Goal: Task Accomplishment & Management: Use online tool/utility

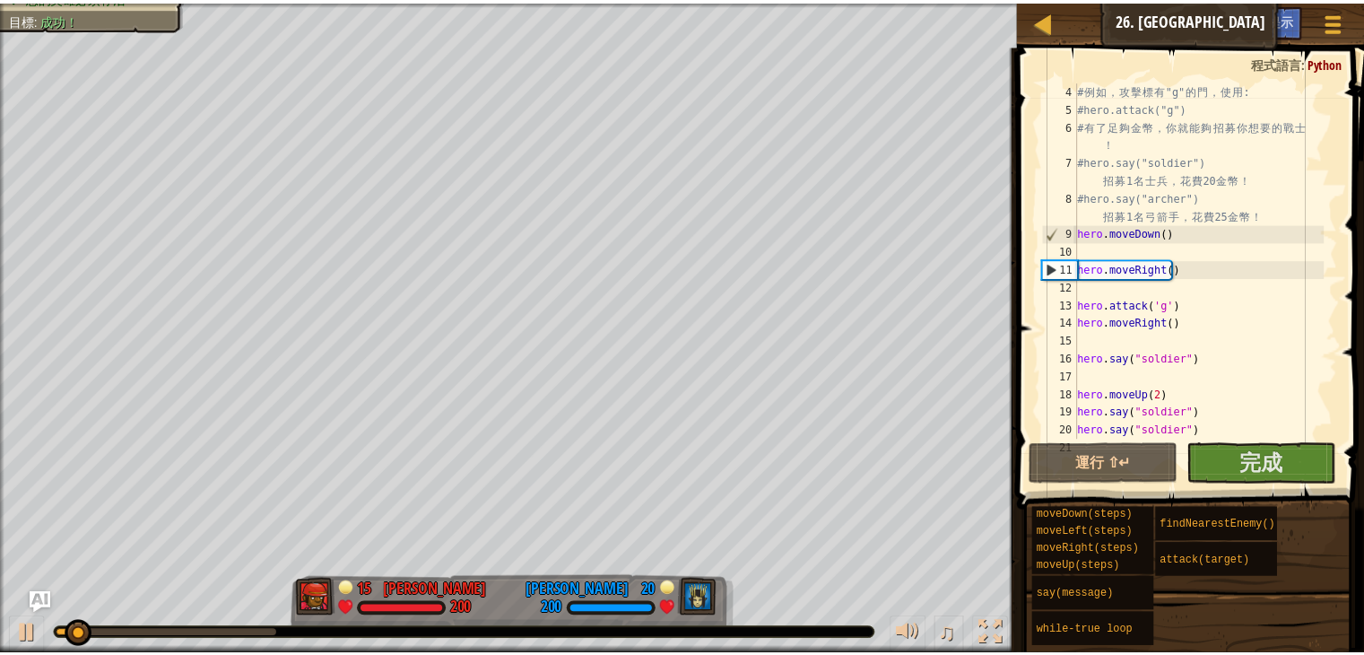
scroll to position [215, 0]
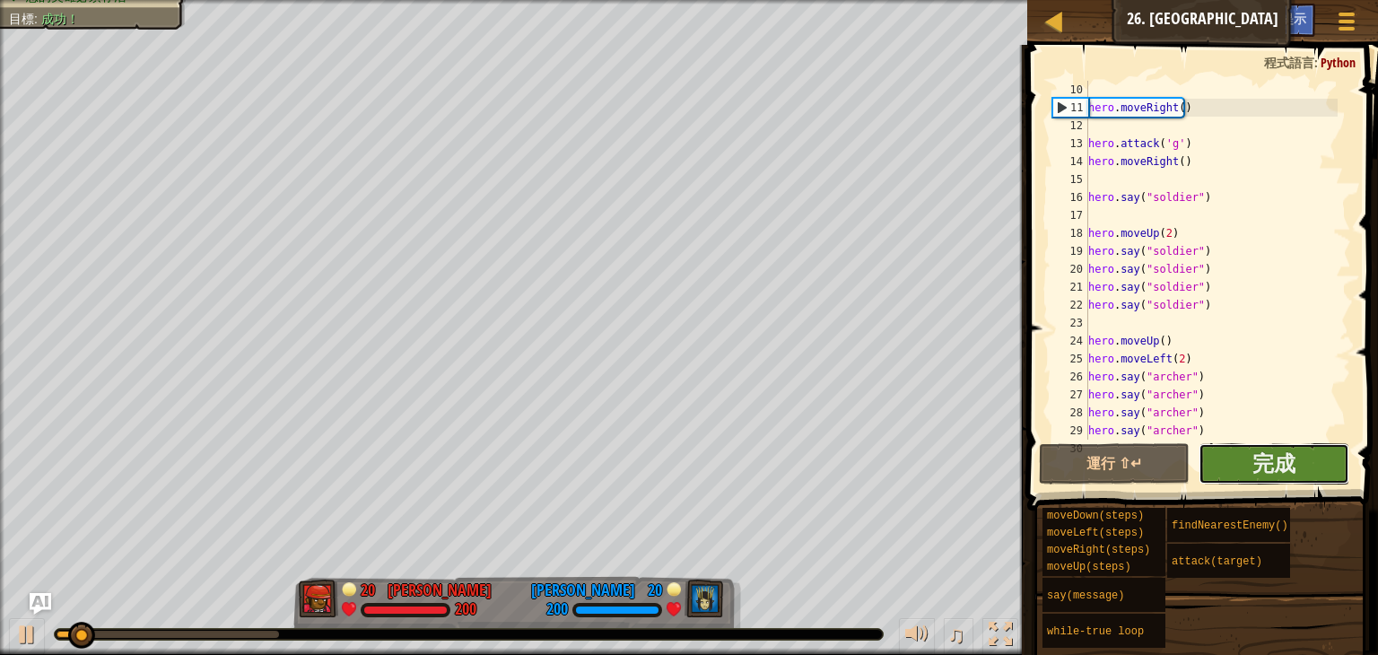
click at [1245, 452] on button "完成" at bounding box center [1273, 463] width 151 height 41
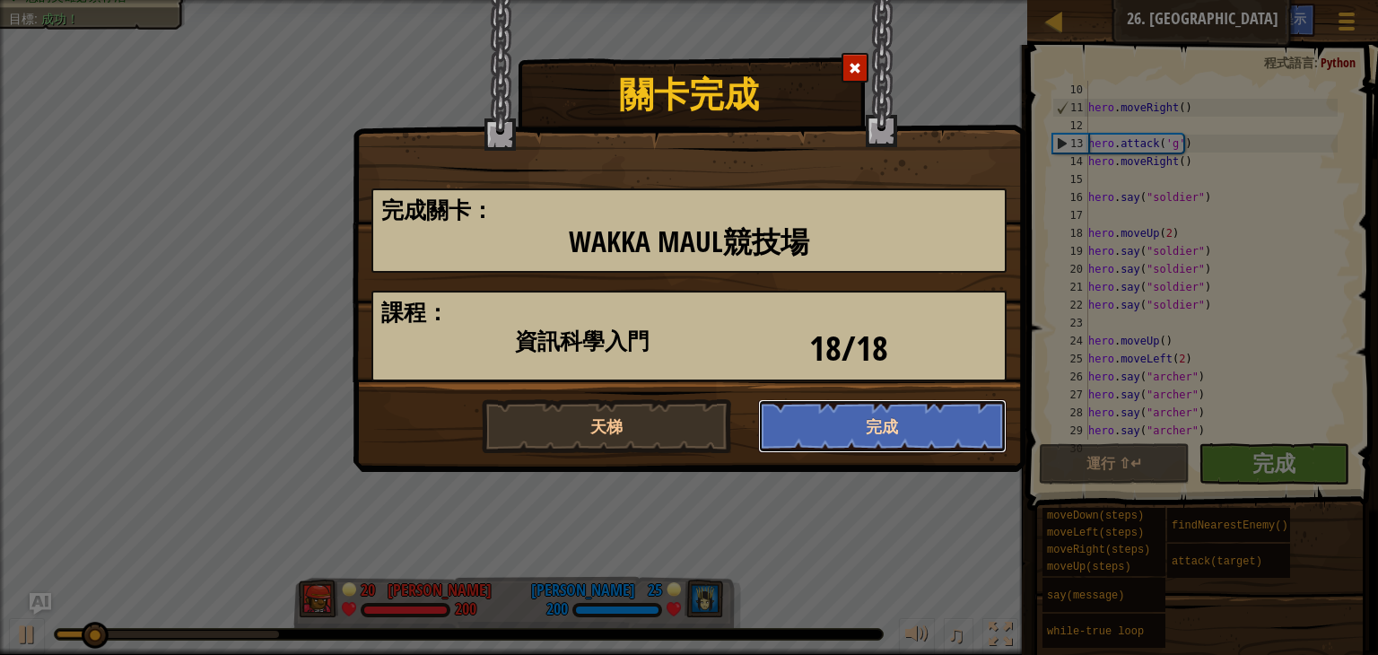
click at [857, 406] on button "完成" at bounding box center [882, 426] width 249 height 54
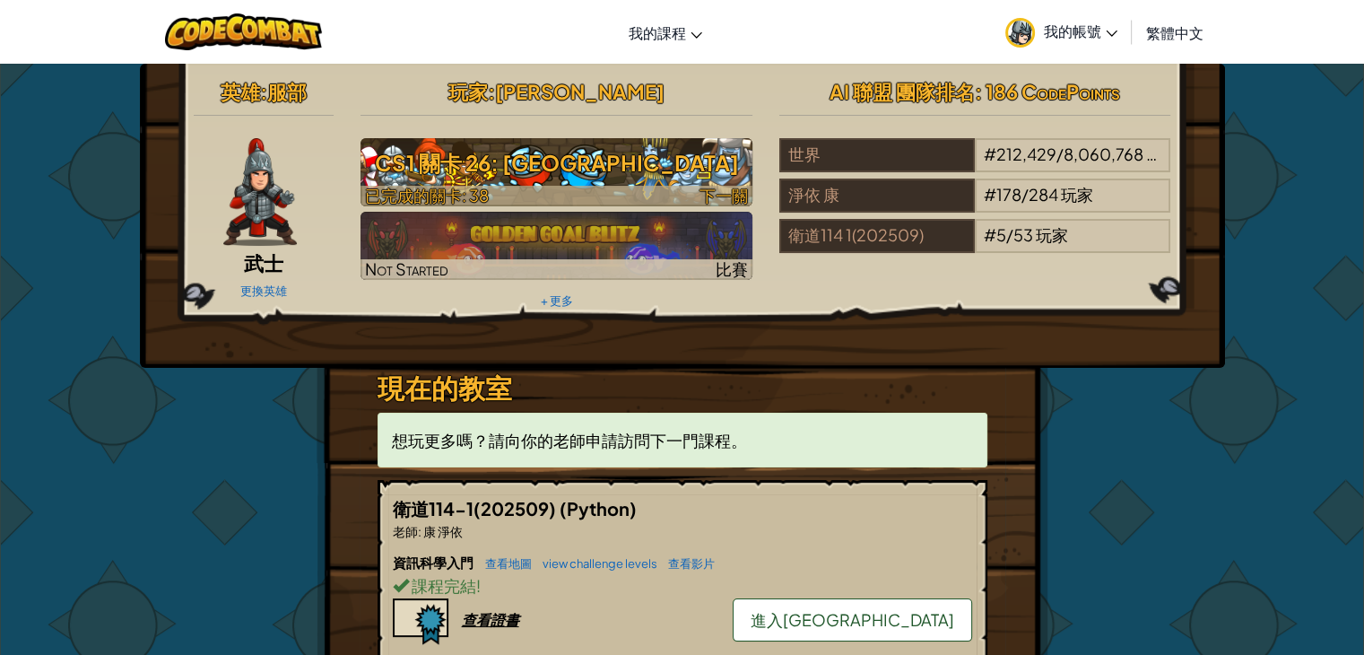
click at [613, 152] on h3 "CS1 關卡 26: [GEOGRAPHIC_DATA]" at bounding box center [557, 163] width 392 height 40
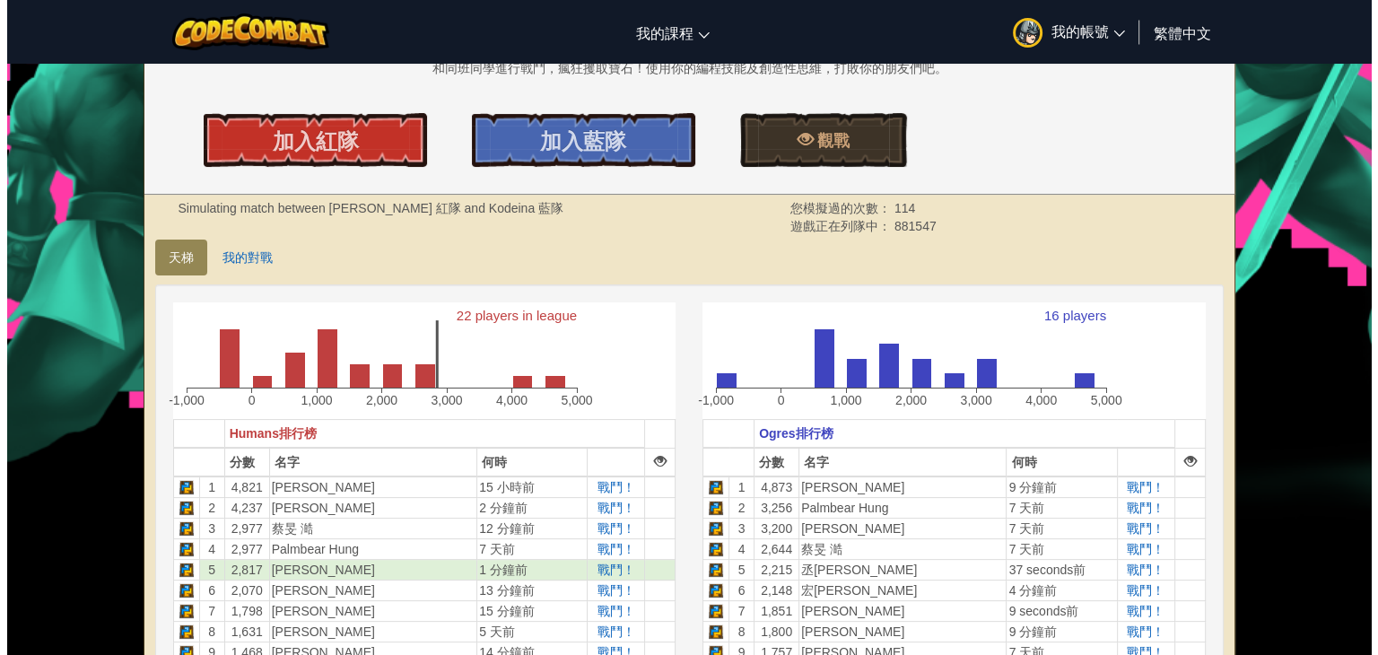
scroll to position [359, 0]
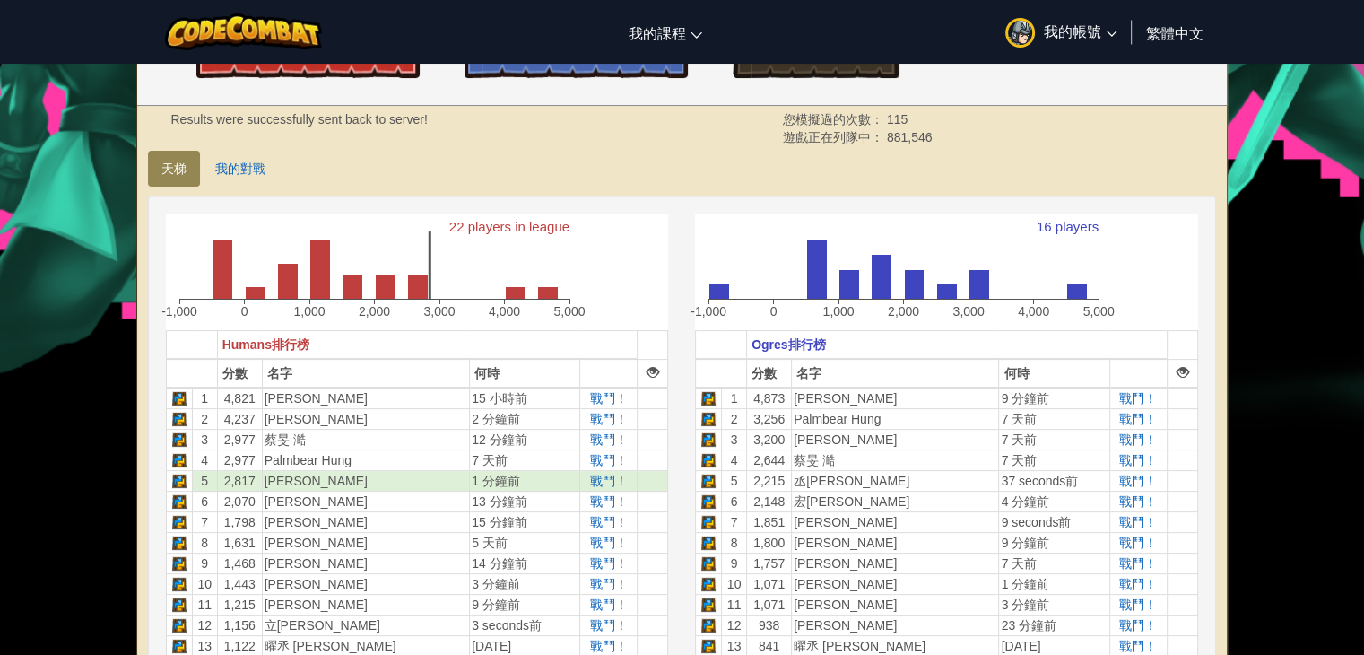
click at [337, 77] on link "加入紅隊" at bounding box center [307, 51] width 223 height 54
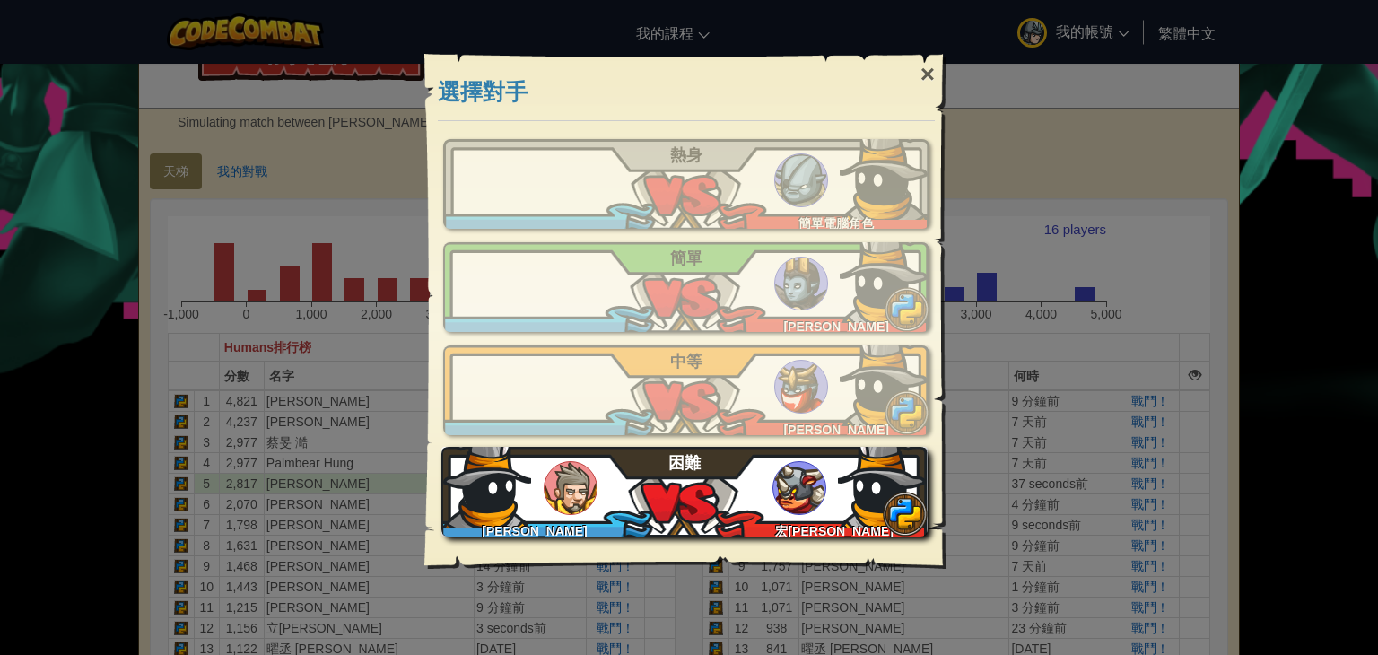
click at [803, 498] on img at bounding box center [799, 488] width 54 height 54
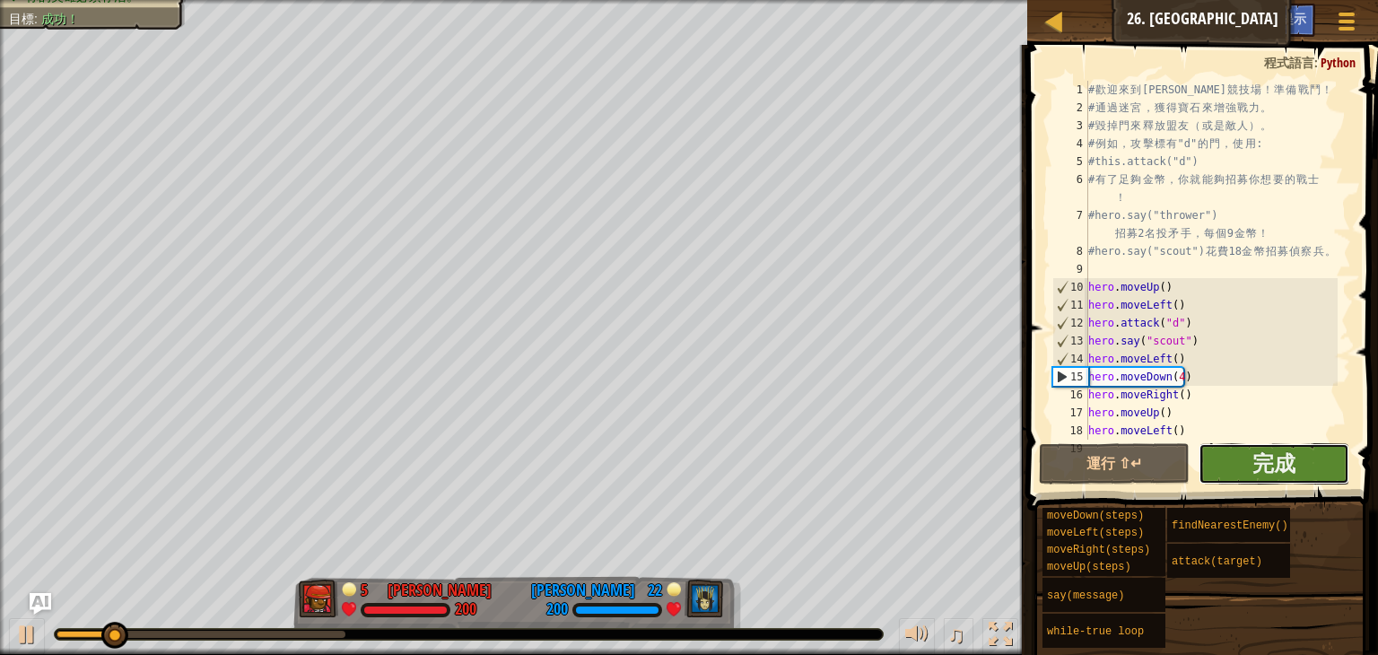
click at [1247, 465] on button "完成" at bounding box center [1273, 463] width 151 height 41
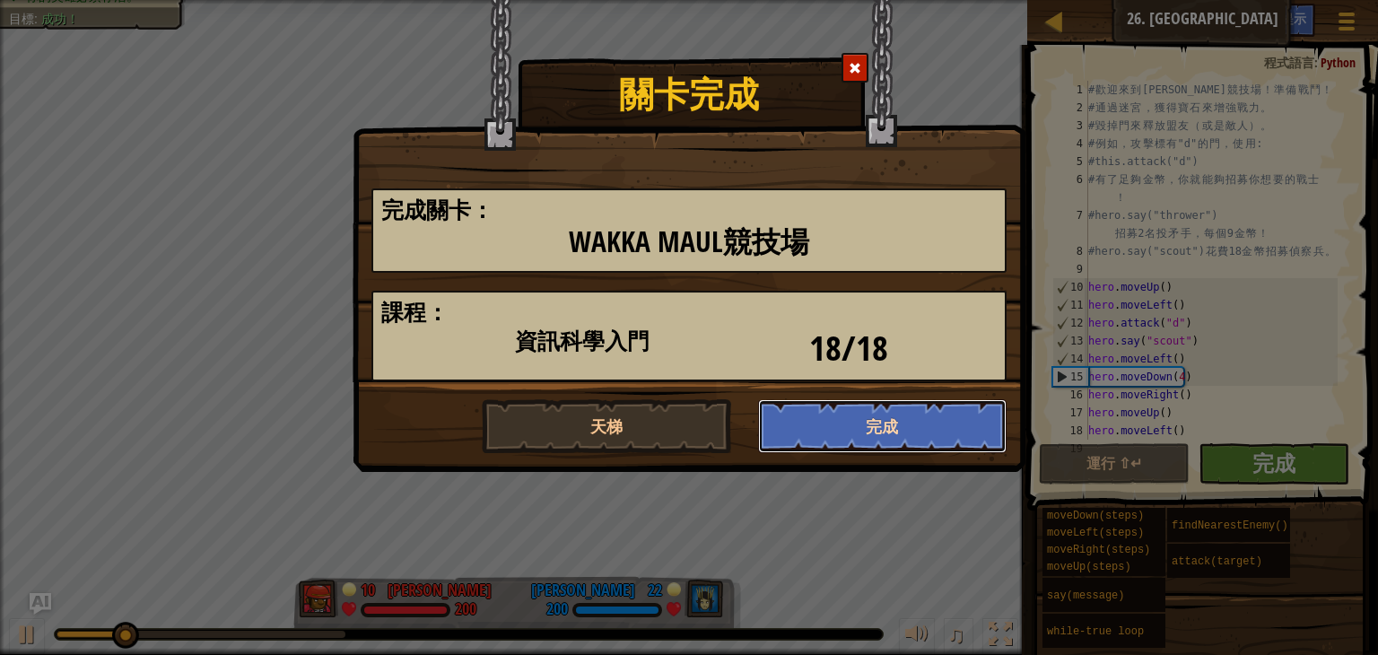
click at [847, 416] on button "完成" at bounding box center [882, 426] width 249 height 54
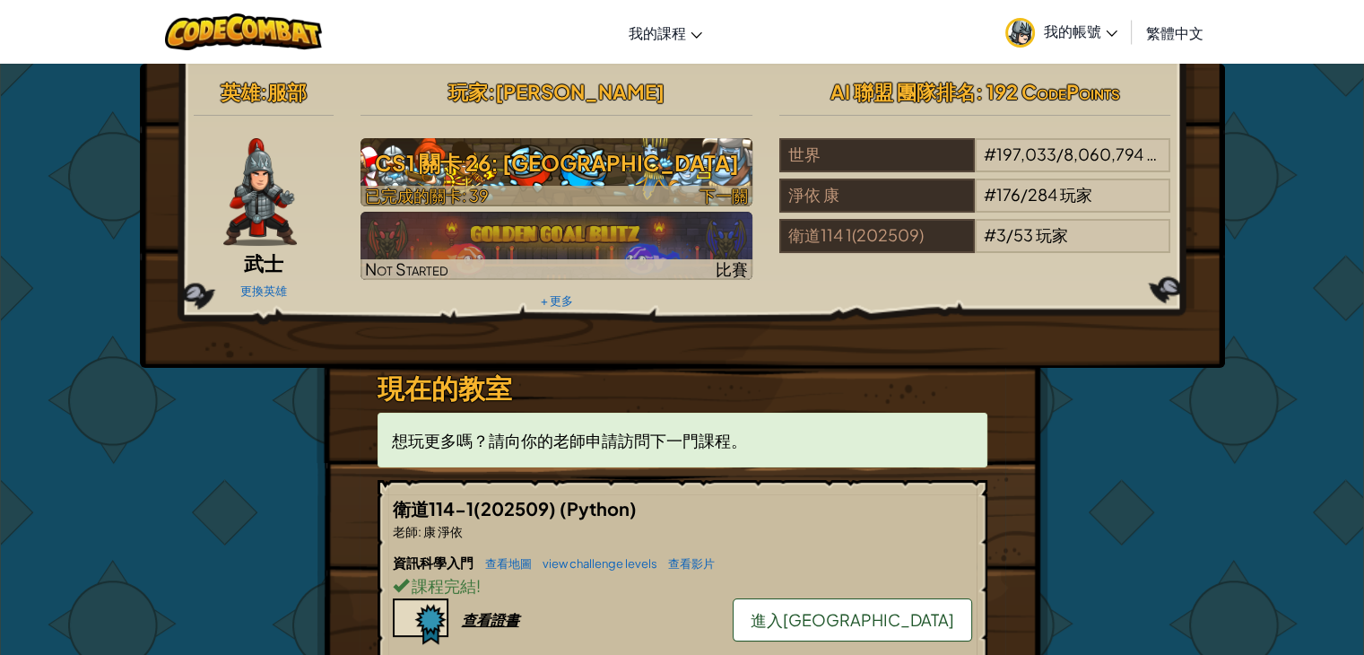
click at [707, 180] on h3 "CS1 關卡 26: [GEOGRAPHIC_DATA]" at bounding box center [557, 163] width 392 height 40
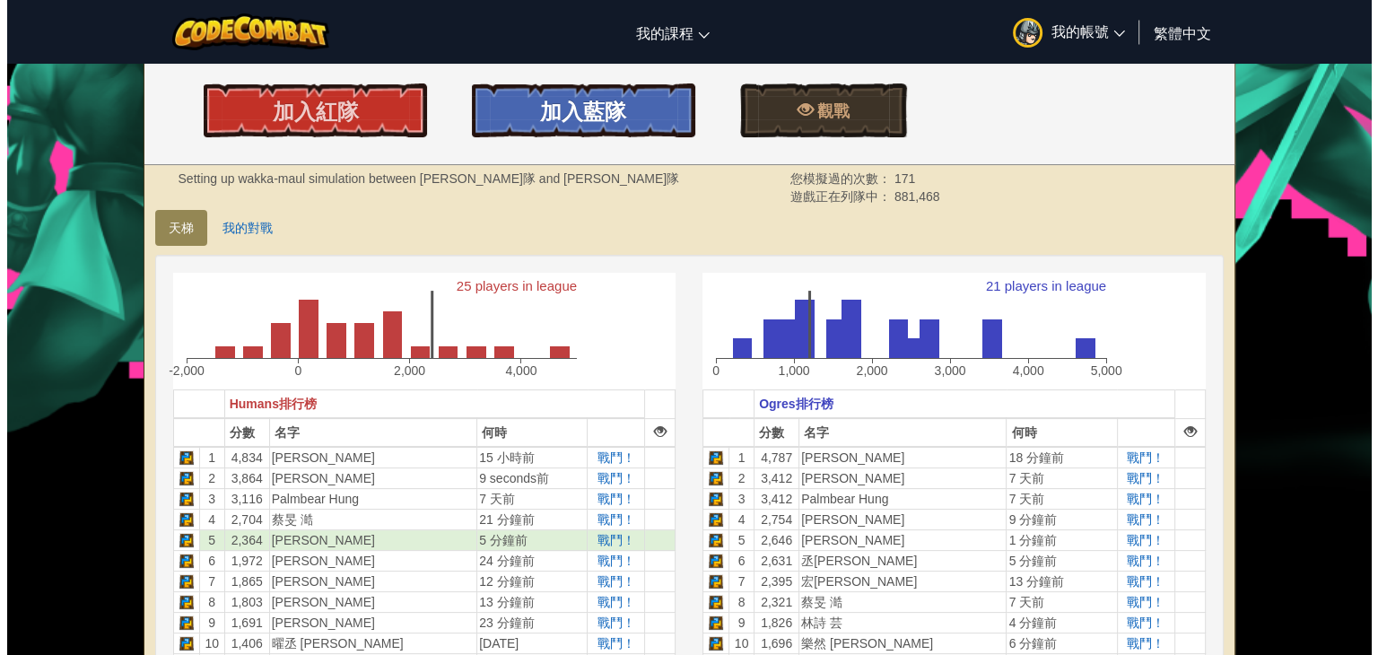
scroll to position [269, 0]
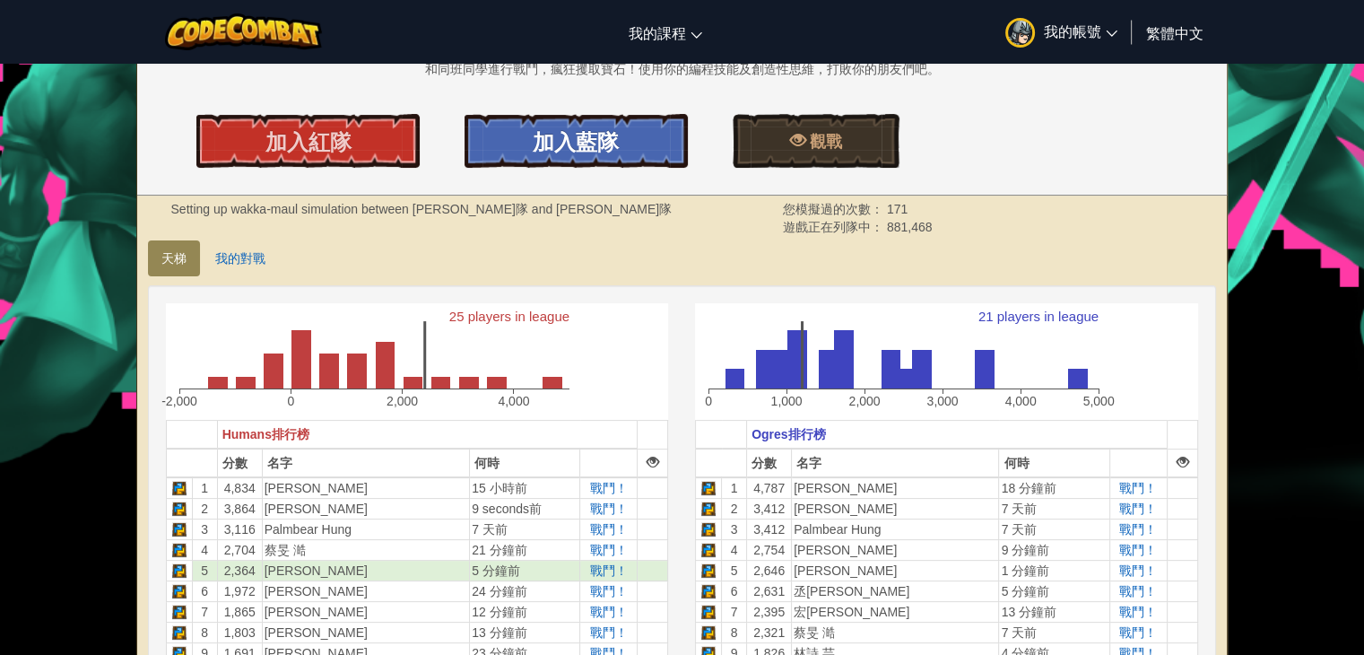
click at [630, 145] on link "加入藍隊" at bounding box center [576, 141] width 223 height 54
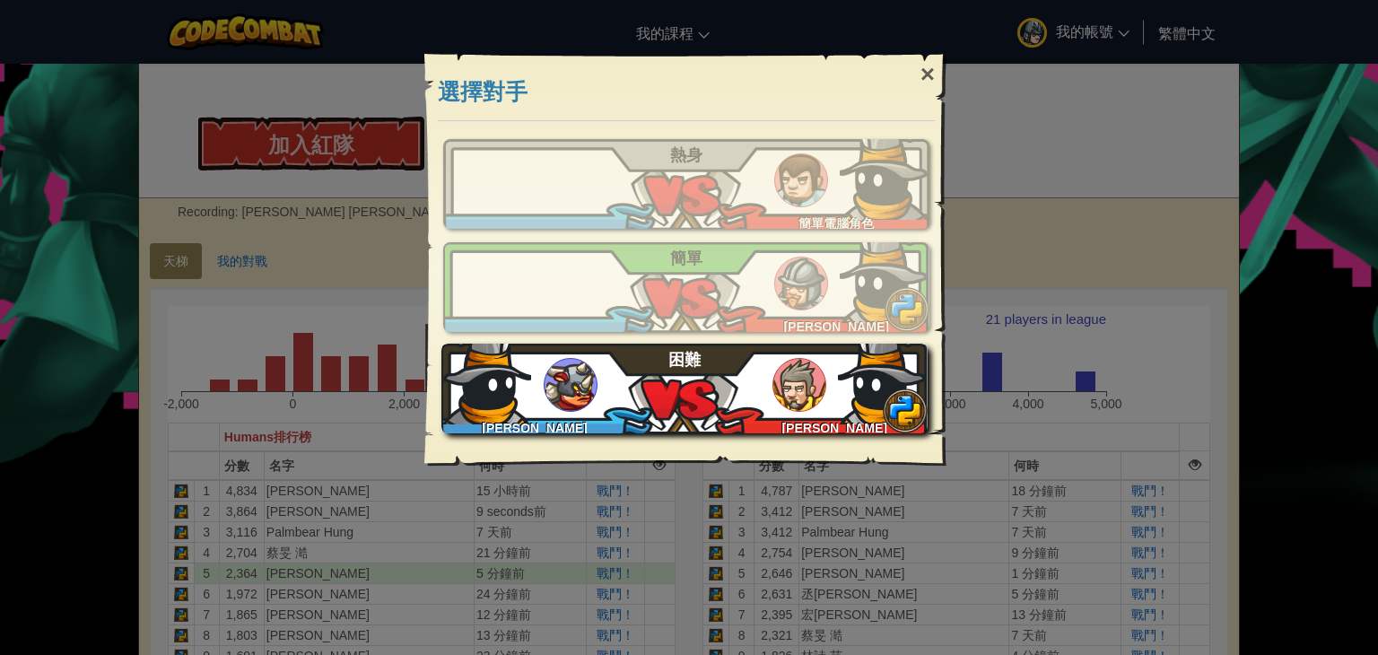
click at [809, 396] on img at bounding box center [799, 385] width 54 height 54
